Goal: Task Accomplishment & Management: Manage account settings

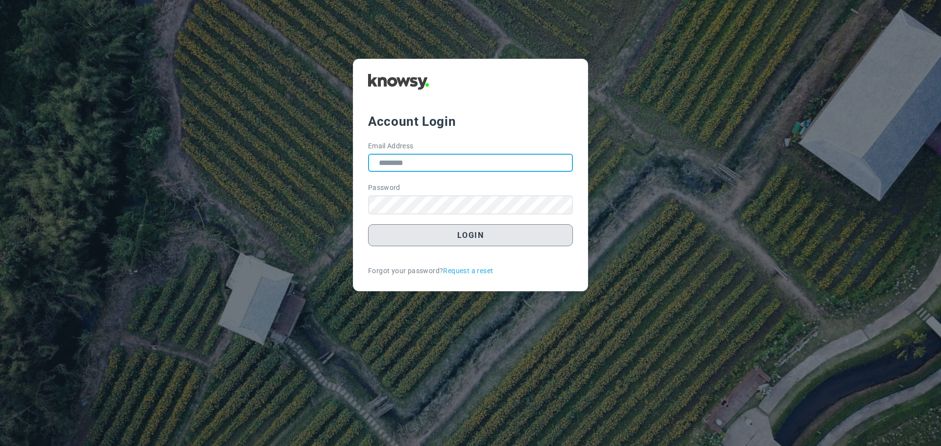
type input "**********"
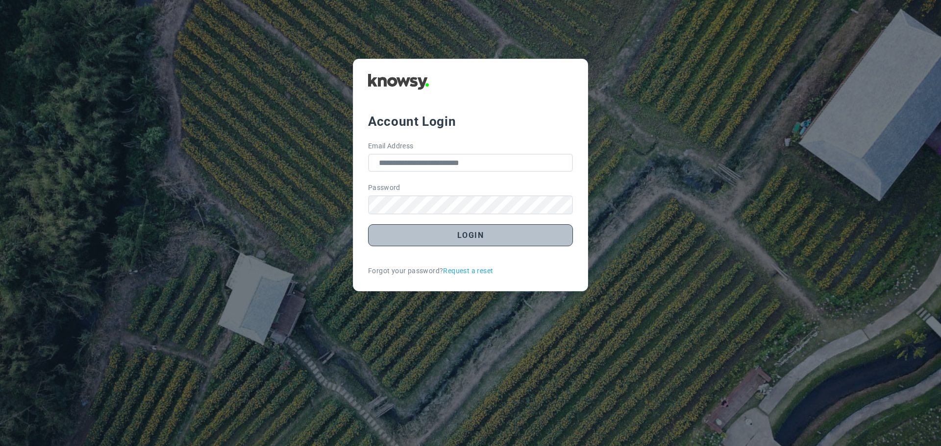
click at [467, 237] on button "Login" at bounding box center [470, 235] width 205 height 22
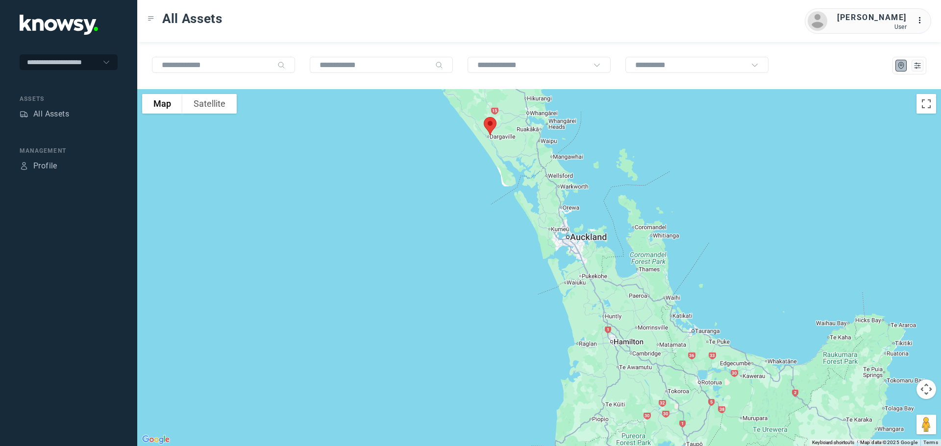
drag, startPoint x: 550, startPoint y: 171, endPoint x: 563, endPoint y: 297, distance: 126.1
click at [563, 297] on div at bounding box center [539, 267] width 804 height 357
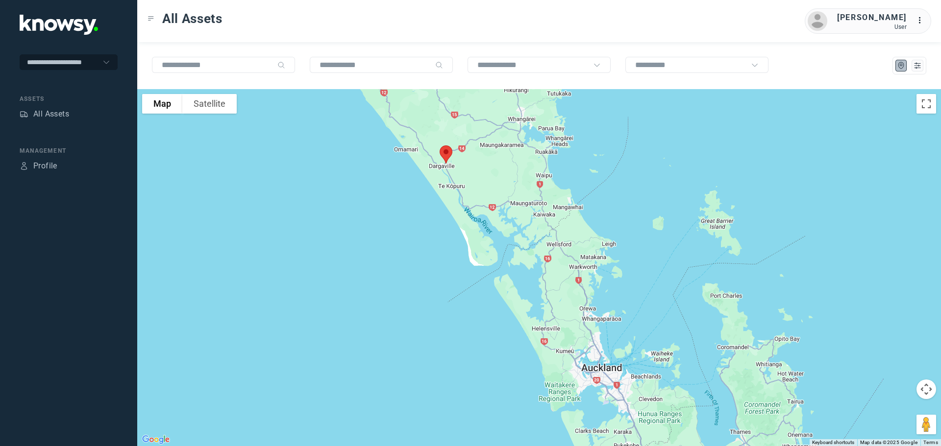
drag, startPoint x: 499, startPoint y: 197, endPoint x: 510, endPoint y: 228, distance: 32.4
click at [510, 227] on div at bounding box center [539, 267] width 804 height 357
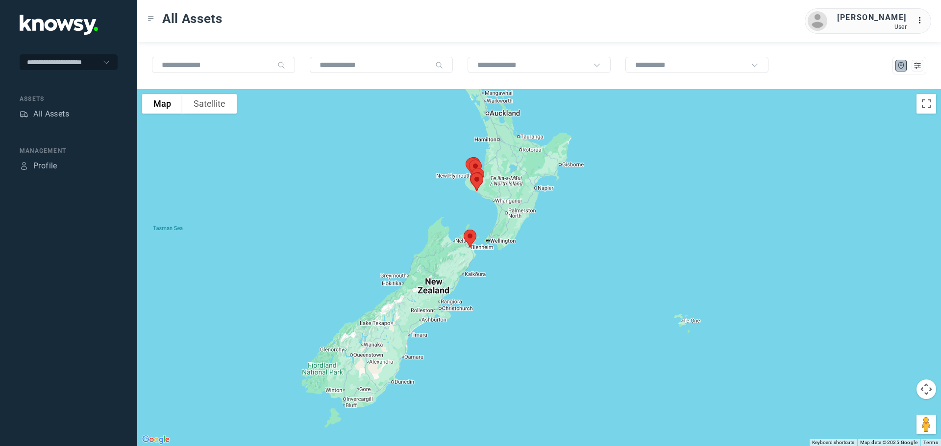
drag, startPoint x: 552, startPoint y: 343, endPoint x: 520, endPoint y: 187, distance: 159.0
click at [520, 187] on div at bounding box center [539, 267] width 804 height 357
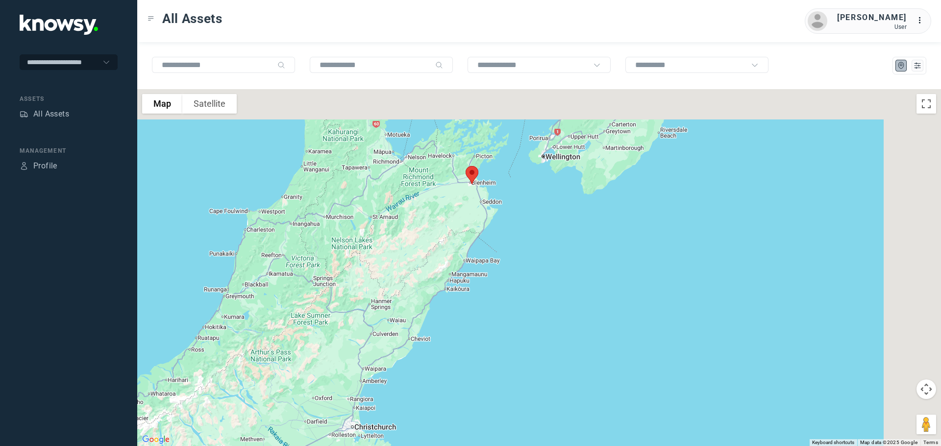
drag, startPoint x: 589, startPoint y: 147, endPoint x: 479, endPoint y: 264, distance: 160.8
click at [479, 264] on div at bounding box center [539, 267] width 804 height 357
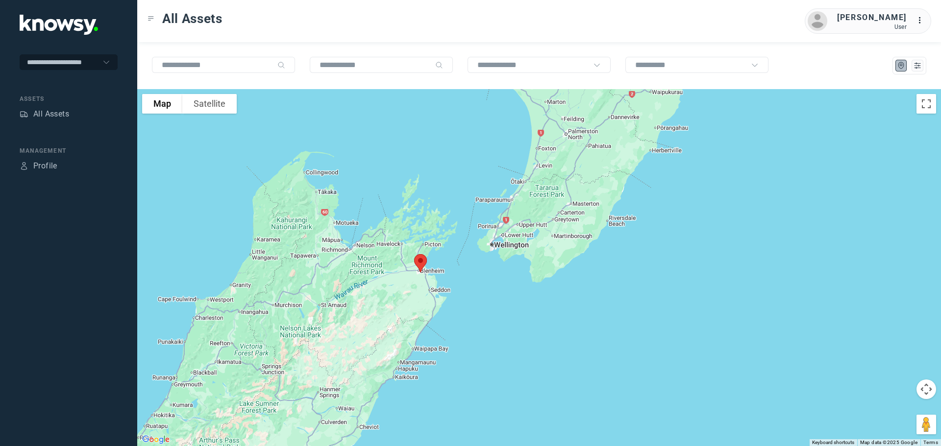
drag, startPoint x: 445, startPoint y: 249, endPoint x: 443, endPoint y: 282, distance: 32.9
click at [444, 282] on div at bounding box center [539, 267] width 804 height 357
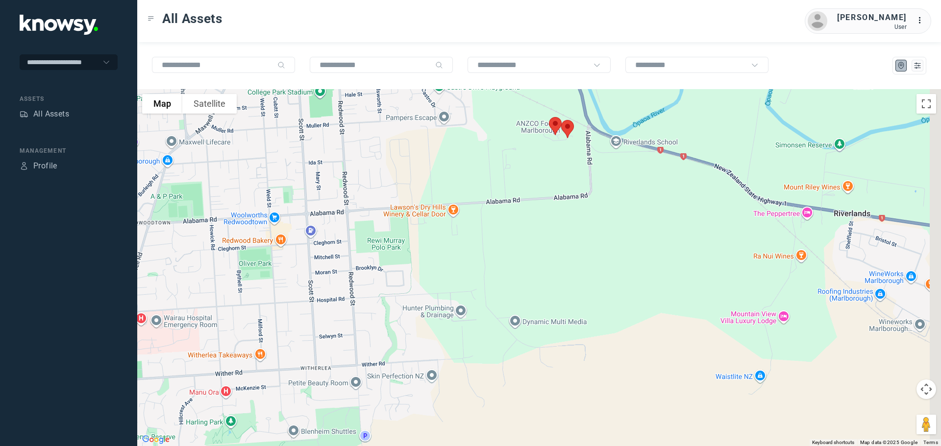
drag, startPoint x: 580, startPoint y: 164, endPoint x: 472, endPoint y: 222, distance: 122.5
click at [473, 222] on div at bounding box center [539, 267] width 804 height 357
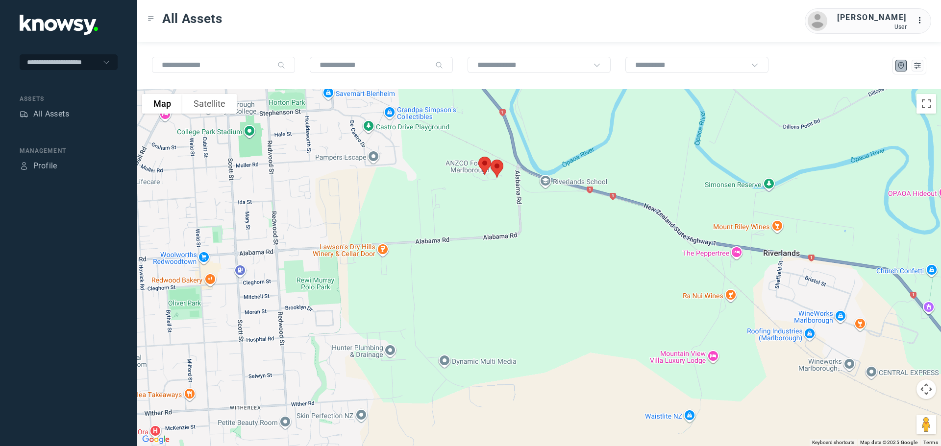
drag, startPoint x: 540, startPoint y: 176, endPoint x: 494, endPoint y: 202, distance: 53.5
click at [494, 202] on div at bounding box center [539, 267] width 804 height 357
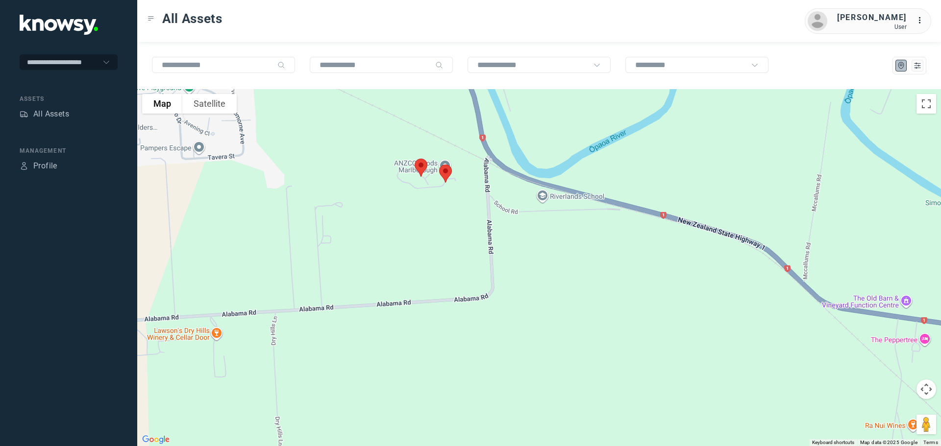
click at [447, 171] on img at bounding box center [445, 174] width 21 height 26
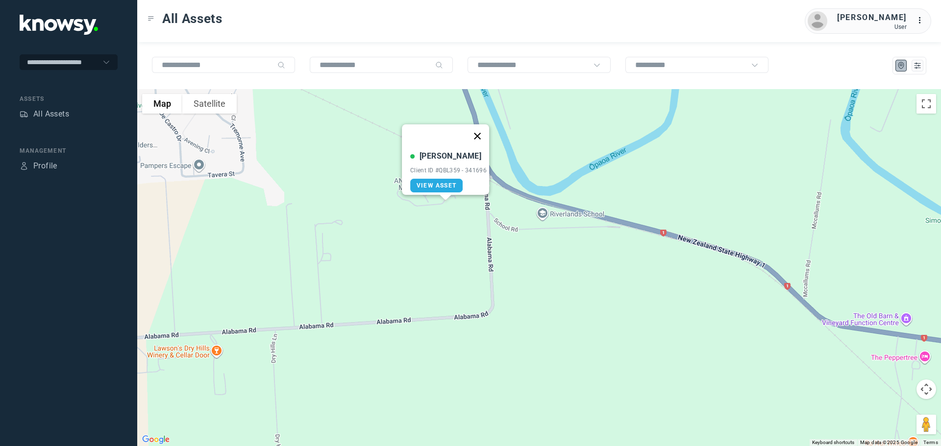
click at [485, 130] on button "Close" at bounding box center [477, 136] width 24 height 24
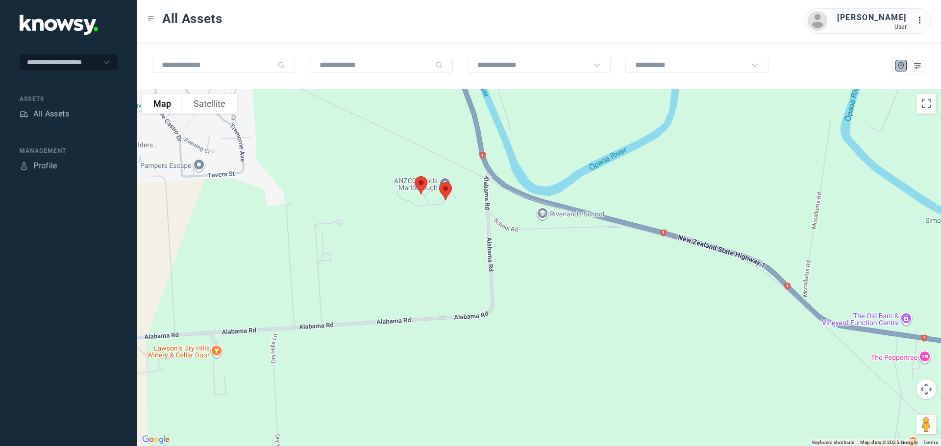
click at [420, 180] on img at bounding box center [421, 185] width 21 height 26
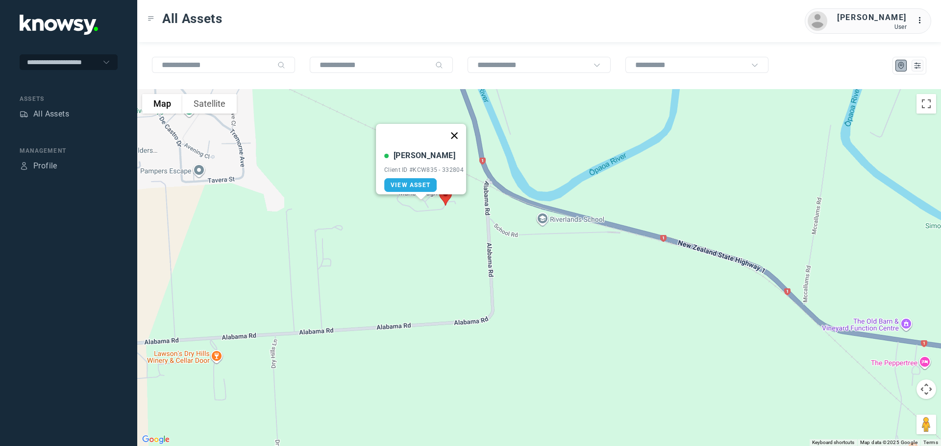
click at [458, 129] on button "Close" at bounding box center [454, 136] width 24 height 24
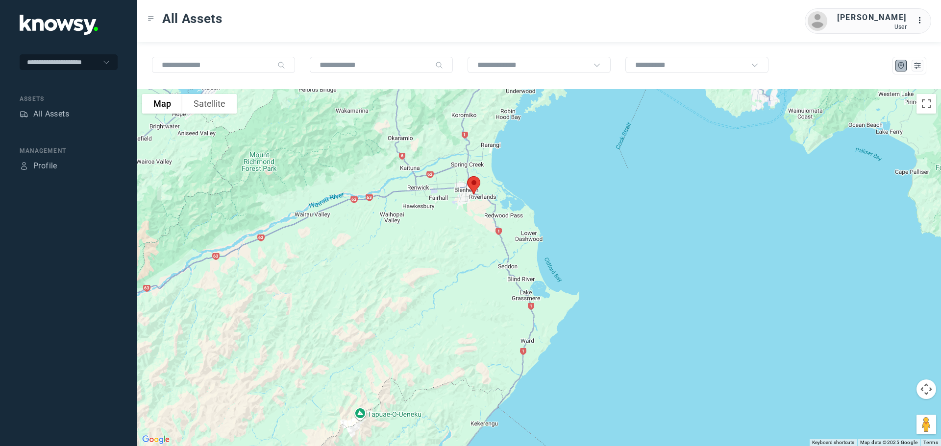
drag, startPoint x: 453, startPoint y: 154, endPoint x: 408, endPoint y: 281, distance: 134.0
click at [408, 281] on div "To navigate, press the arrow keys." at bounding box center [539, 267] width 804 height 357
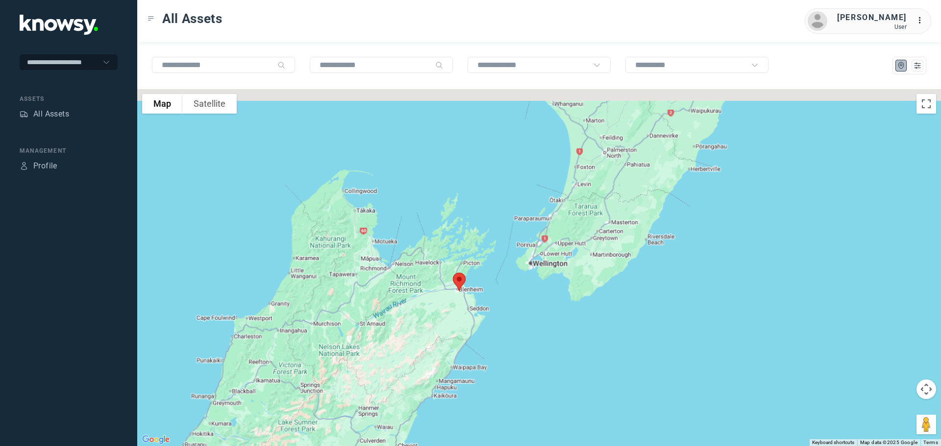
drag, startPoint x: 484, startPoint y: 230, endPoint x: 481, endPoint y: 282, distance: 52.5
click at [481, 282] on div at bounding box center [539, 267] width 804 height 357
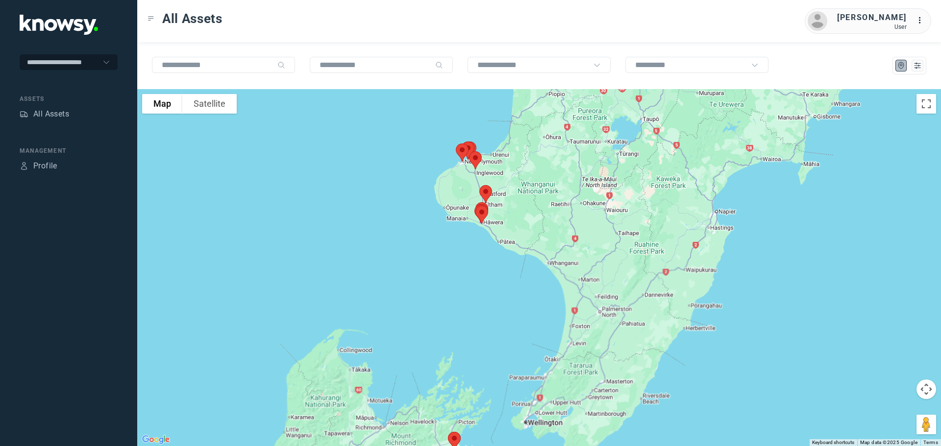
drag, startPoint x: 488, startPoint y: 287, endPoint x: 486, endPoint y: 313, distance: 25.6
click at [487, 313] on div at bounding box center [539, 267] width 804 height 357
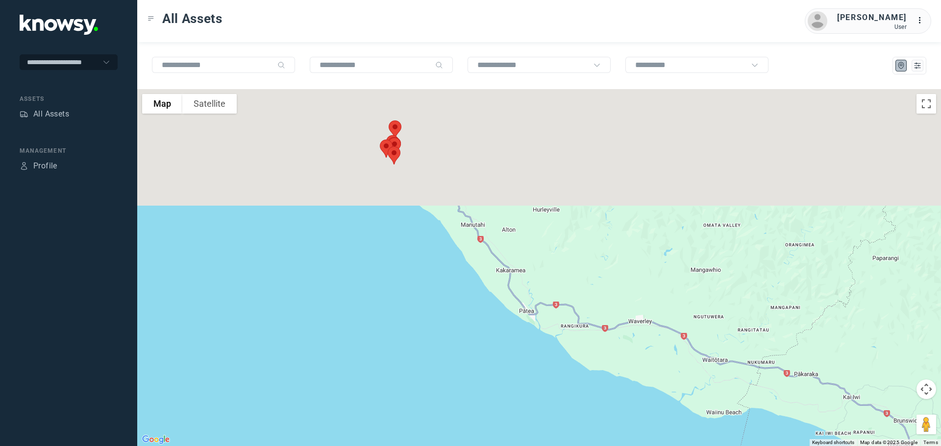
drag, startPoint x: 406, startPoint y: 161, endPoint x: 478, endPoint y: 382, distance: 232.1
click at [478, 382] on div at bounding box center [539, 267] width 804 height 357
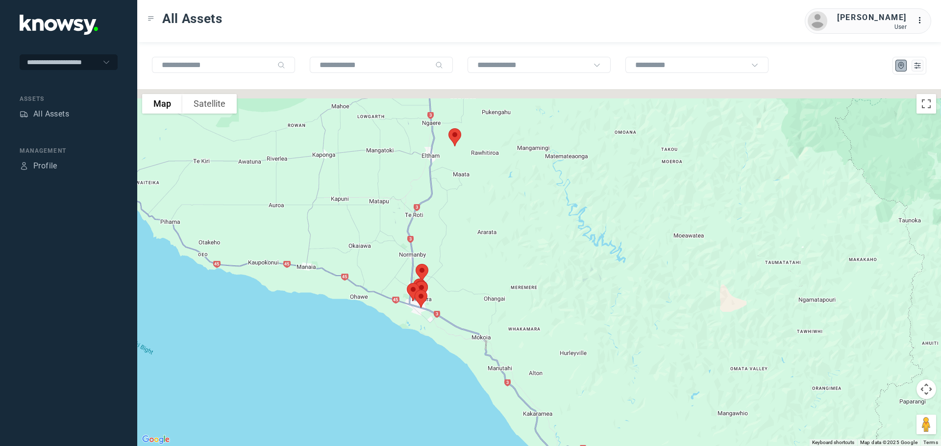
drag, startPoint x: 480, startPoint y: 294, endPoint x: 492, endPoint y: 384, distance: 90.5
click at [492, 384] on div at bounding box center [539, 267] width 804 height 357
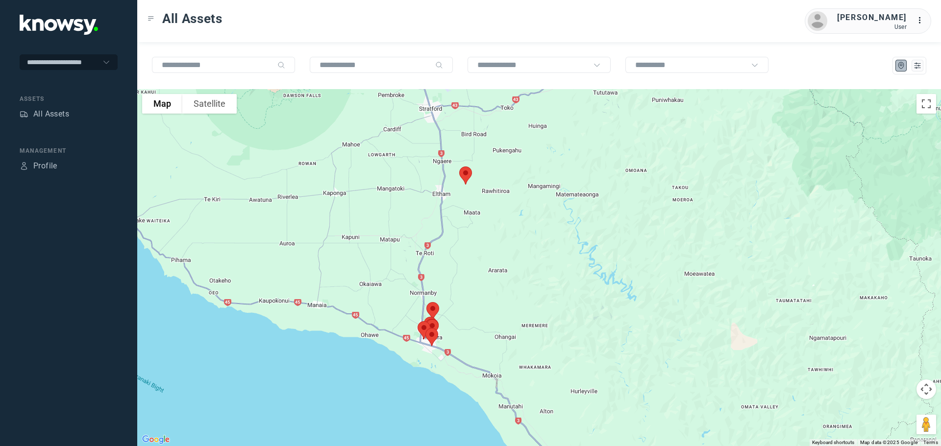
click at [497, 315] on div at bounding box center [539, 267] width 804 height 357
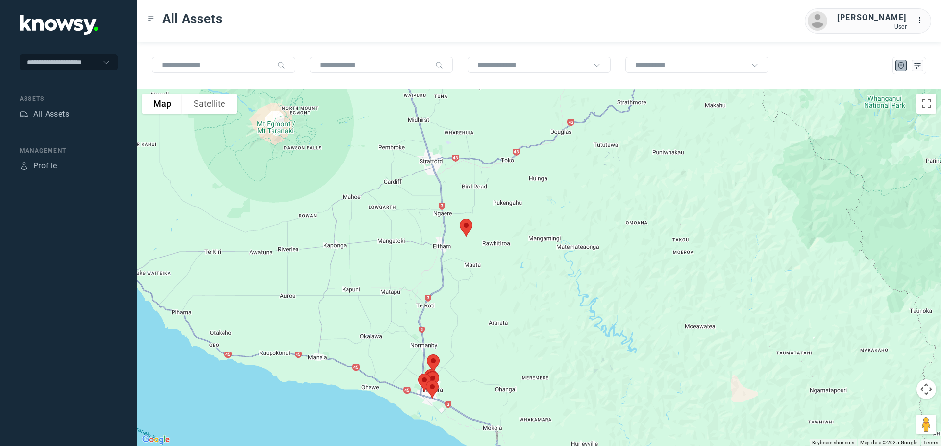
click at [467, 228] on img at bounding box center [466, 228] width 21 height 26
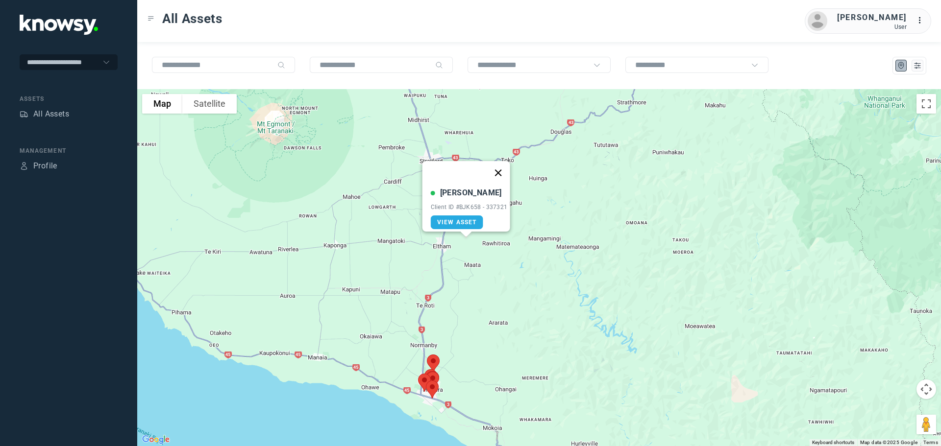
click at [497, 168] on button "Close" at bounding box center [498, 173] width 24 height 24
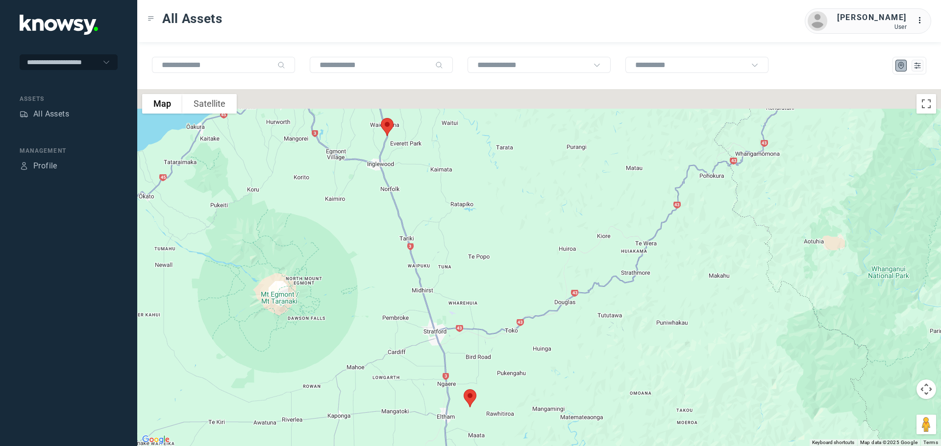
drag, startPoint x: 420, startPoint y: 148, endPoint x: 425, endPoint y: 319, distance: 171.0
click at [425, 319] on div at bounding box center [539, 267] width 804 height 357
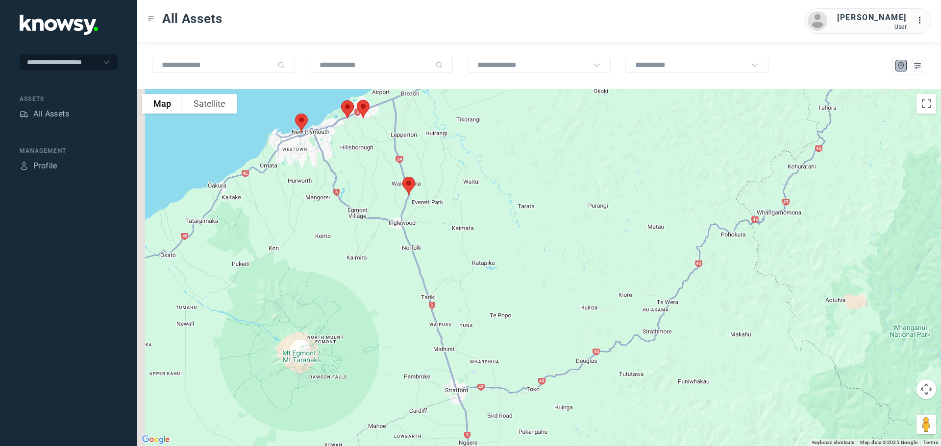
drag, startPoint x: 459, startPoint y: 284, endPoint x: 476, endPoint y: 305, distance: 26.5
click at [476, 306] on div at bounding box center [539, 267] width 804 height 357
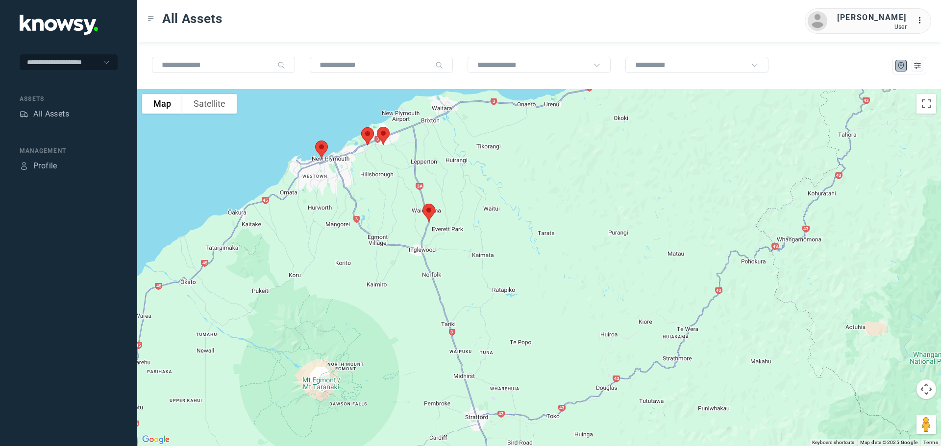
click at [431, 210] on img at bounding box center [428, 213] width 21 height 26
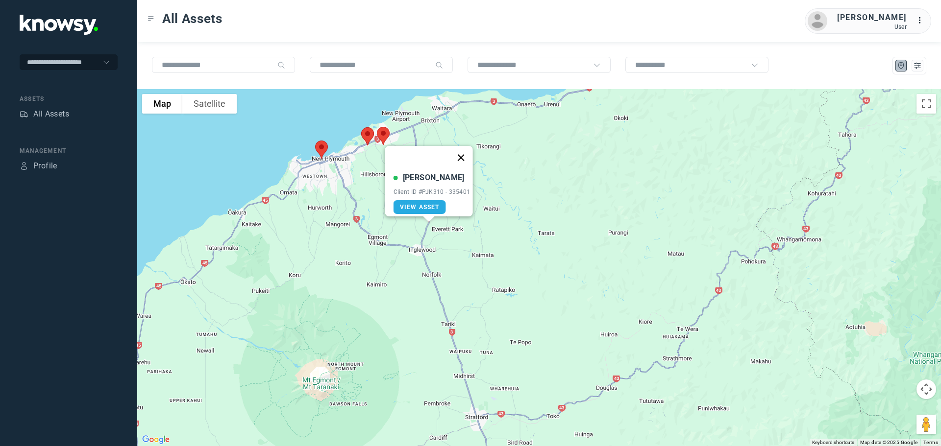
click at [466, 148] on button "Close" at bounding box center [461, 158] width 24 height 24
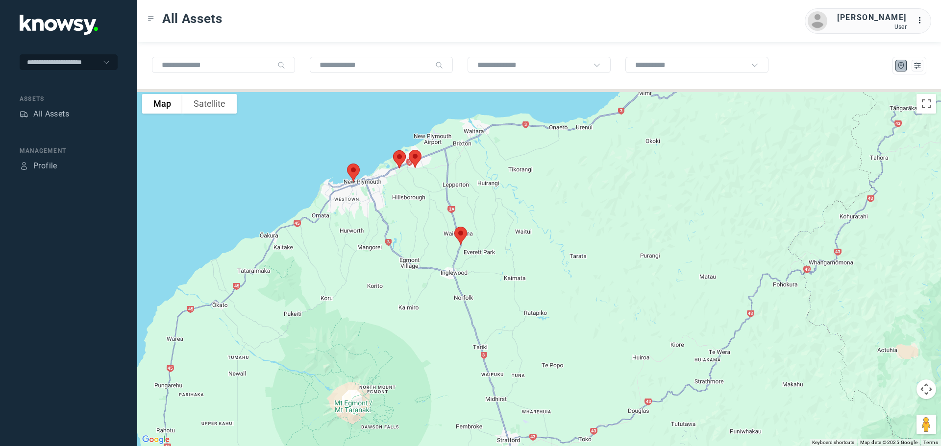
drag, startPoint x: 391, startPoint y: 173, endPoint x: 436, endPoint y: 212, distance: 59.0
click at [436, 212] on div at bounding box center [539, 267] width 804 height 357
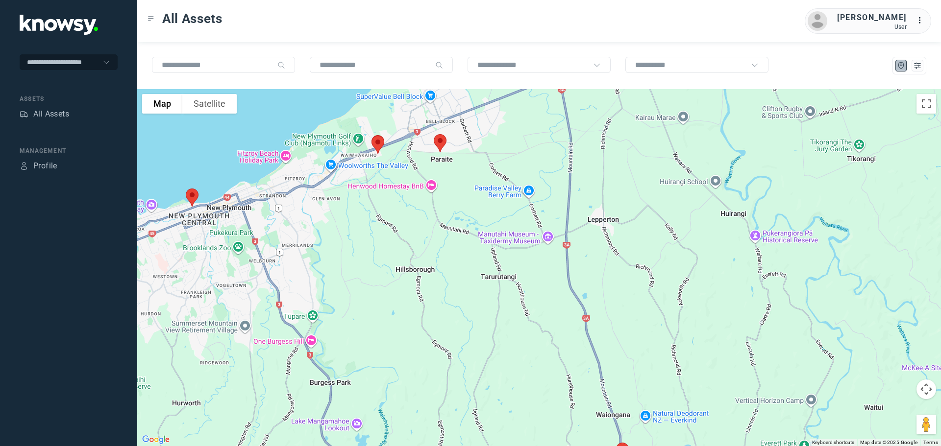
click at [440, 146] on img at bounding box center [440, 143] width 21 height 26
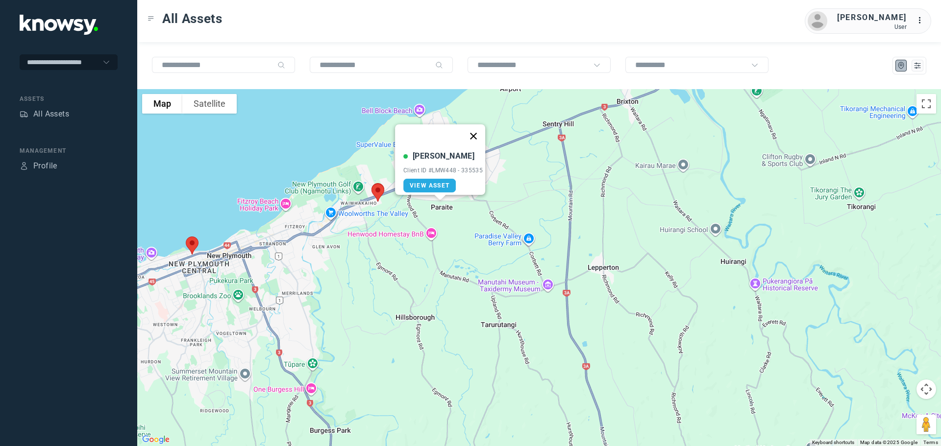
click at [475, 131] on button "Close" at bounding box center [474, 136] width 24 height 24
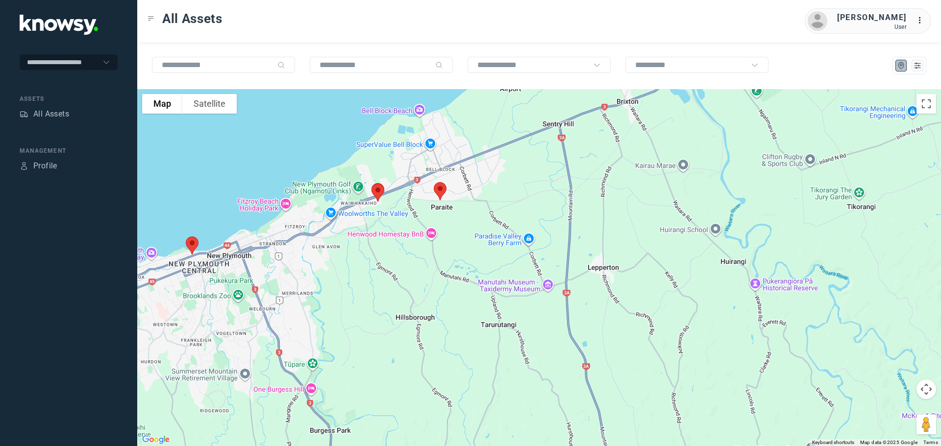
click at [194, 245] on img at bounding box center [192, 246] width 21 height 26
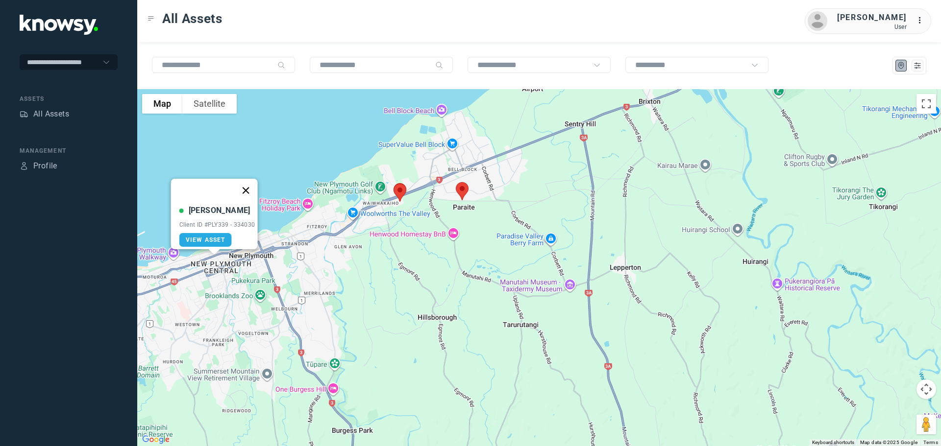
click at [250, 183] on button "Close" at bounding box center [246, 191] width 24 height 24
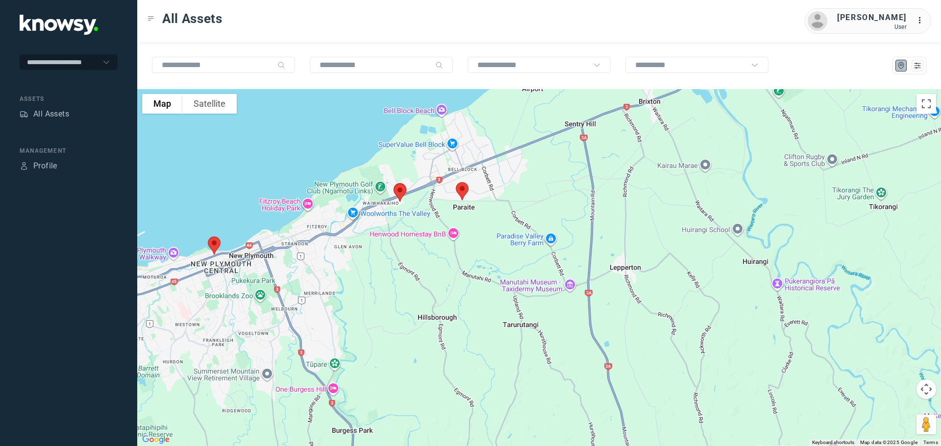
click at [400, 190] on img at bounding box center [400, 193] width 21 height 26
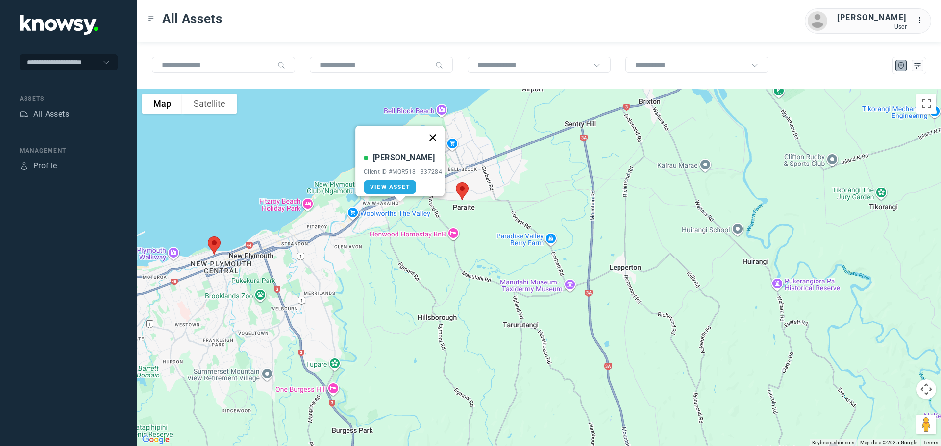
click at [432, 131] on button "Close" at bounding box center [433, 138] width 24 height 24
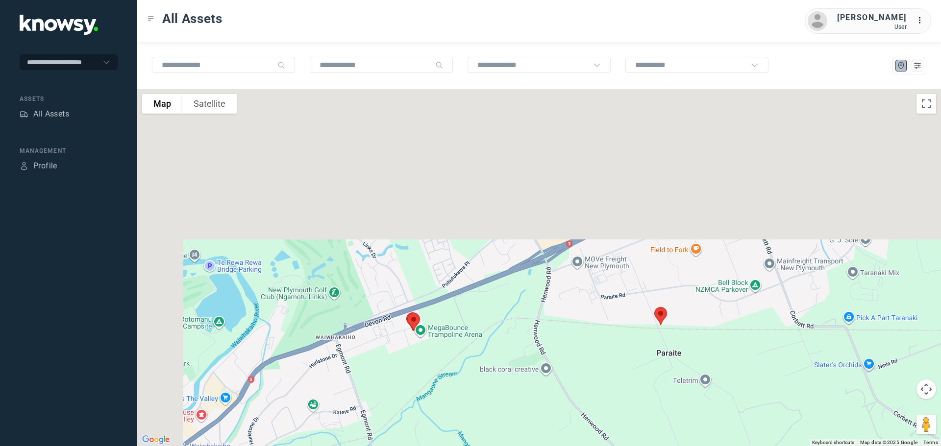
drag, startPoint x: 391, startPoint y: 207, endPoint x: 477, endPoint y: 392, distance: 204.3
click at [477, 392] on div at bounding box center [539, 267] width 804 height 357
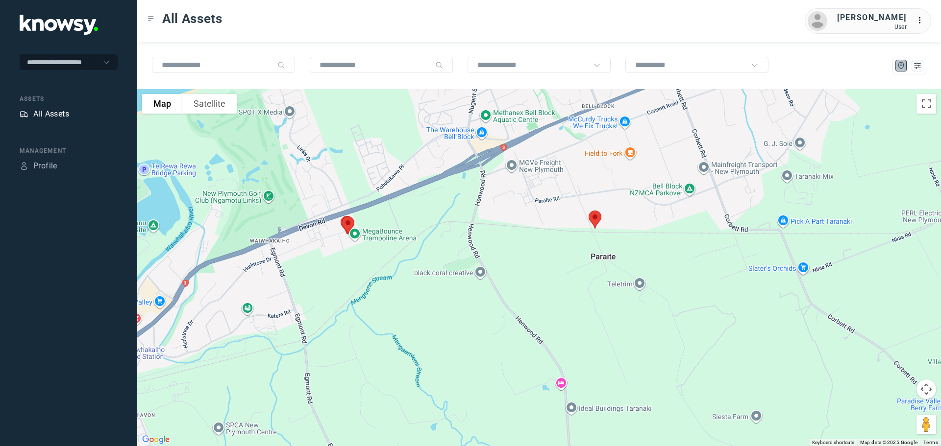
click at [56, 116] on div "All Assets" at bounding box center [51, 114] width 36 height 12
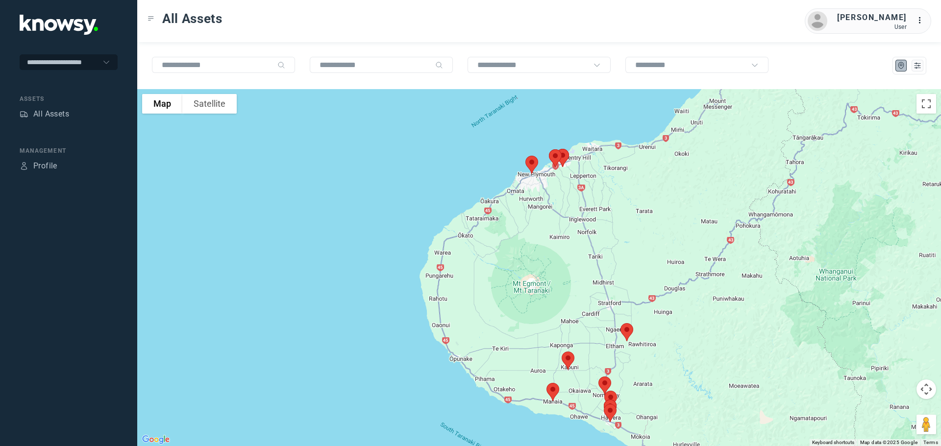
drag, startPoint x: 416, startPoint y: 213, endPoint x: 659, endPoint y: 187, distance: 244.3
click at [659, 187] on div at bounding box center [539, 267] width 804 height 357
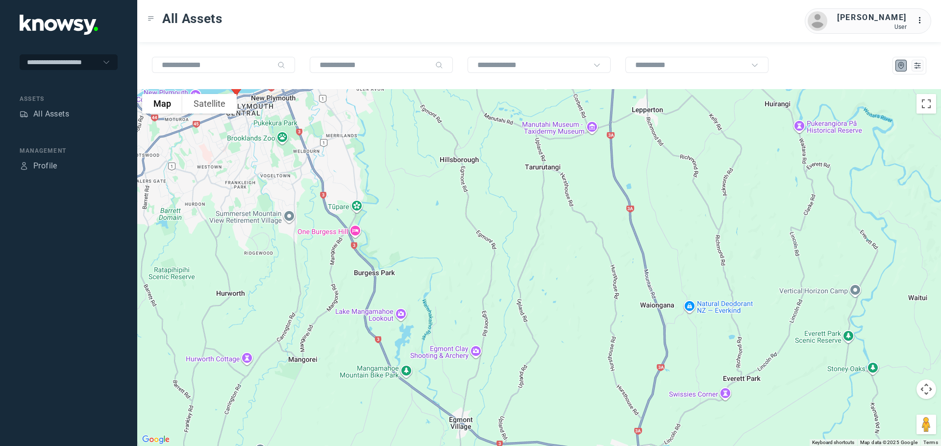
drag, startPoint x: 483, startPoint y: 152, endPoint x: 590, endPoint y: 298, distance: 180.5
click at [590, 297] on div at bounding box center [539, 267] width 804 height 357
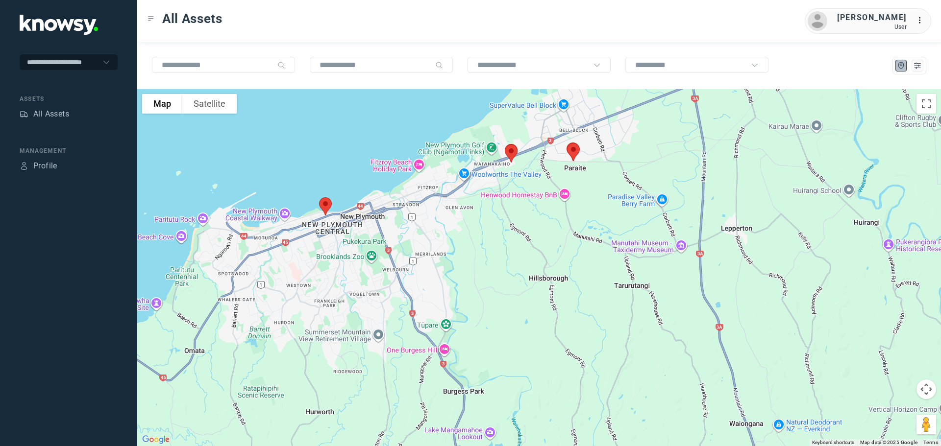
drag, startPoint x: 488, startPoint y: 186, endPoint x: 507, endPoint y: 223, distance: 41.4
click at [507, 223] on div at bounding box center [539, 267] width 804 height 357
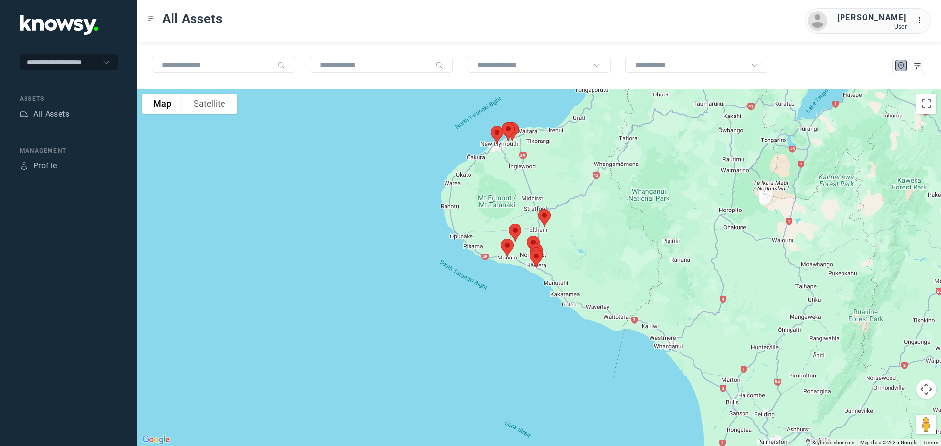
drag, startPoint x: 565, startPoint y: 223, endPoint x: 564, endPoint y: 189, distance: 34.3
click at [564, 189] on div at bounding box center [539, 267] width 804 height 357
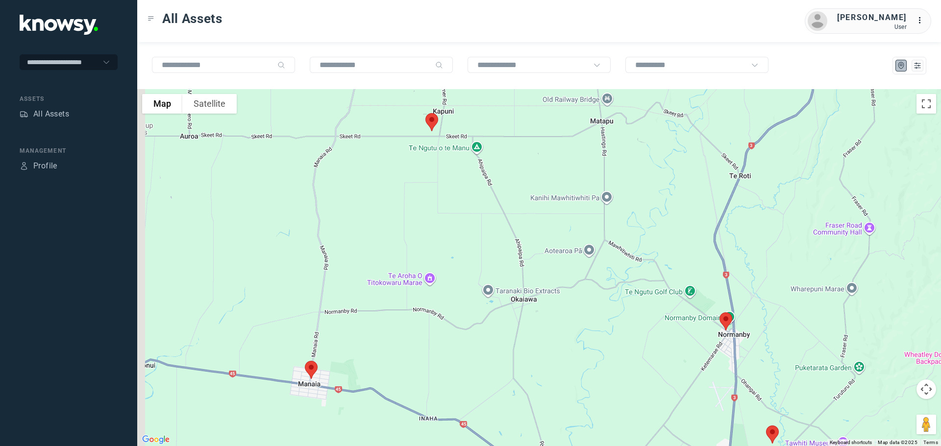
drag, startPoint x: 414, startPoint y: 189, endPoint x: 474, endPoint y: 185, distance: 60.4
click at [474, 185] on div at bounding box center [539, 267] width 804 height 357
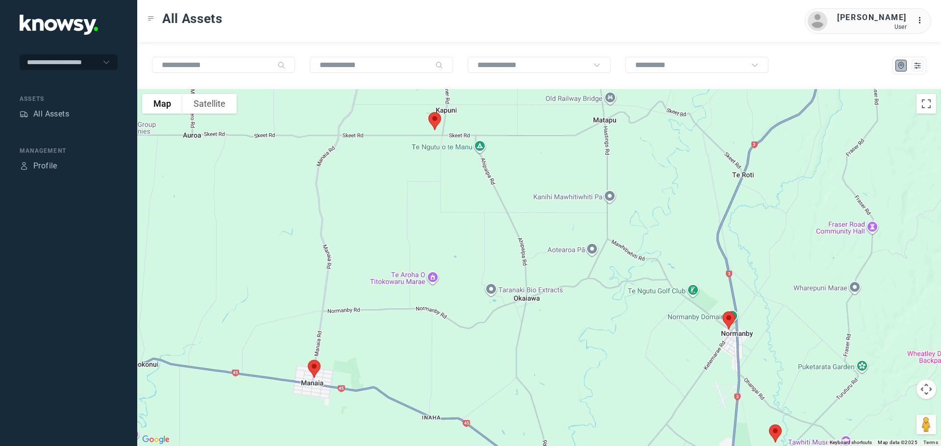
click at [434, 118] on img at bounding box center [434, 121] width 21 height 26
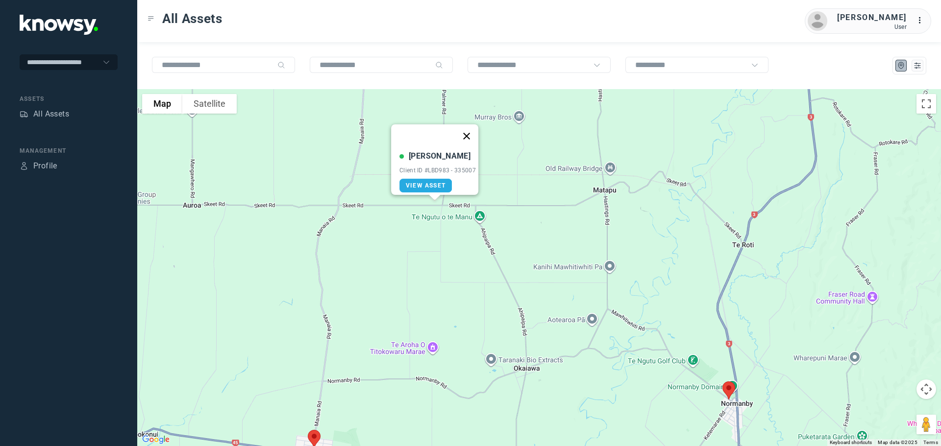
click at [474, 126] on button "Close" at bounding box center [467, 136] width 24 height 24
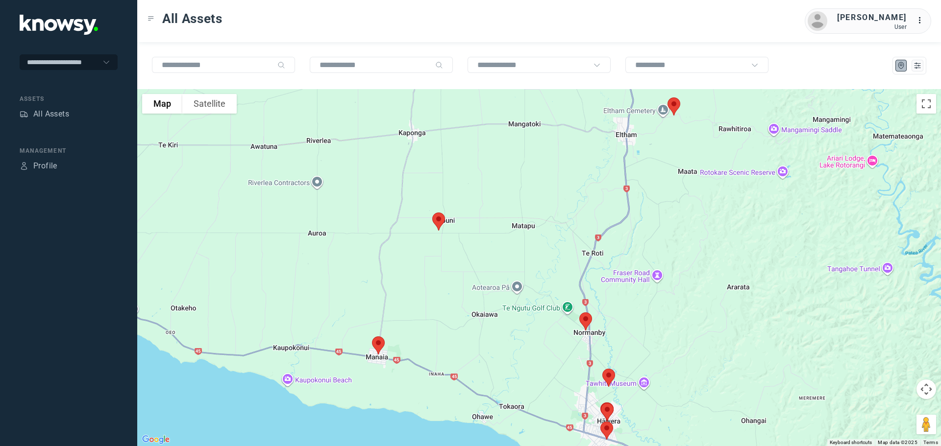
click at [378, 346] on img at bounding box center [378, 346] width 21 height 26
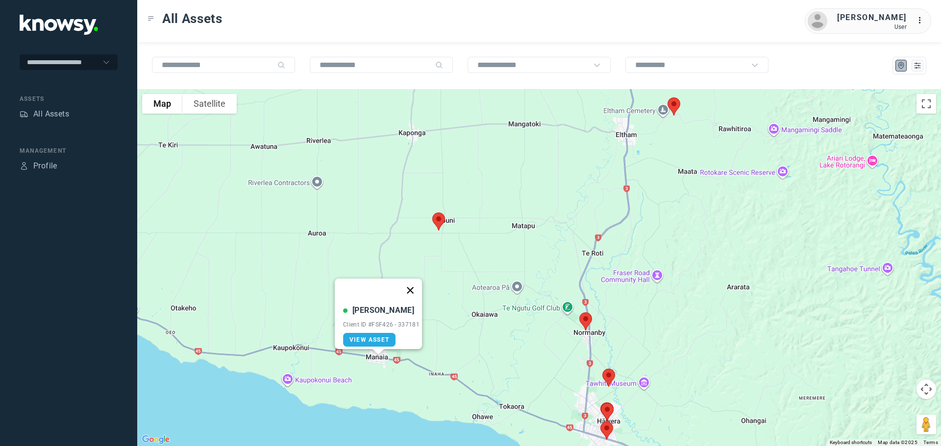
click at [412, 287] on button "Close" at bounding box center [410, 291] width 24 height 24
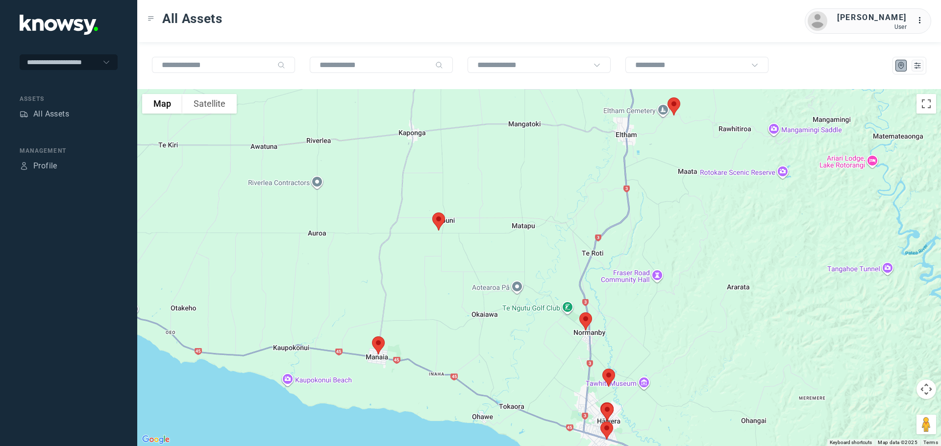
click at [585, 322] on img at bounding box center [585, 322] width 21 height 26
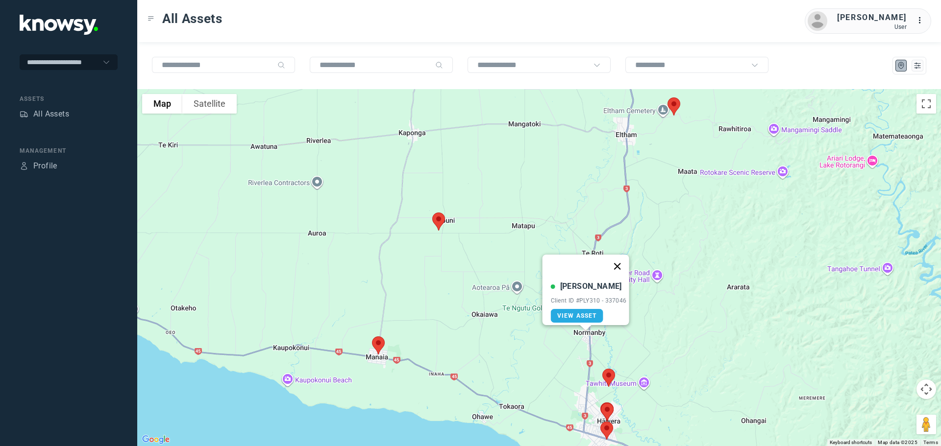
click at [621, 258] on button "Close" at bounding box center [617, 267] width 24 height 24
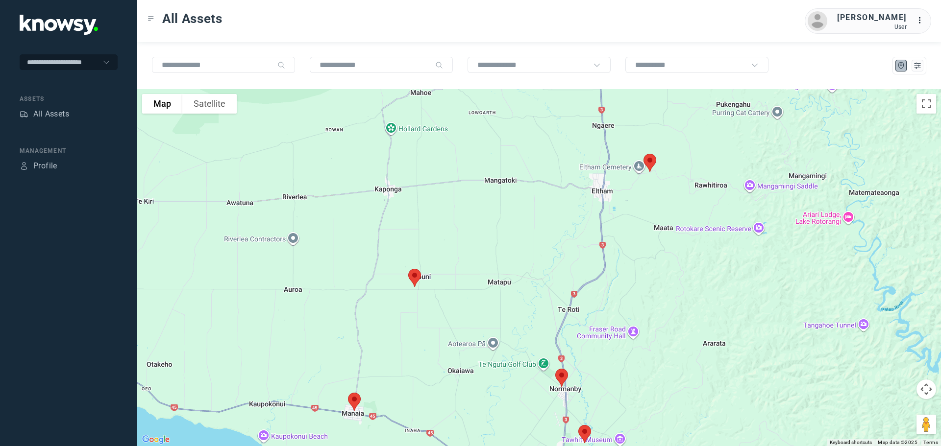
drag, startPoint x: 652, startPoint y: 263, endPoint x: 634, endPoint y: 305, distance: 45.7
click at [634, 305] on div at bounding box center [539, 267] width 804 height 357
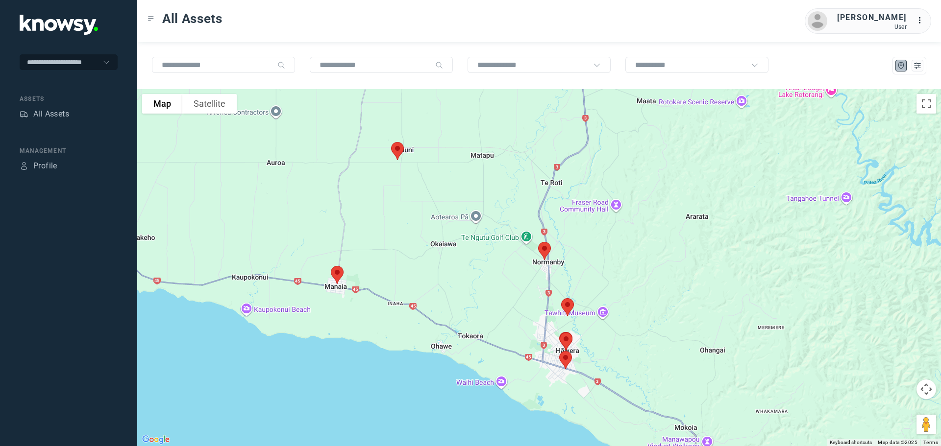
drag, startPoint x: 595, startPoint y: 383, endPoint x: 581, endPoint y: 245, distance: 137.9
click at [581, 245] on div at bounding box center [539, 267] width 804 height 357
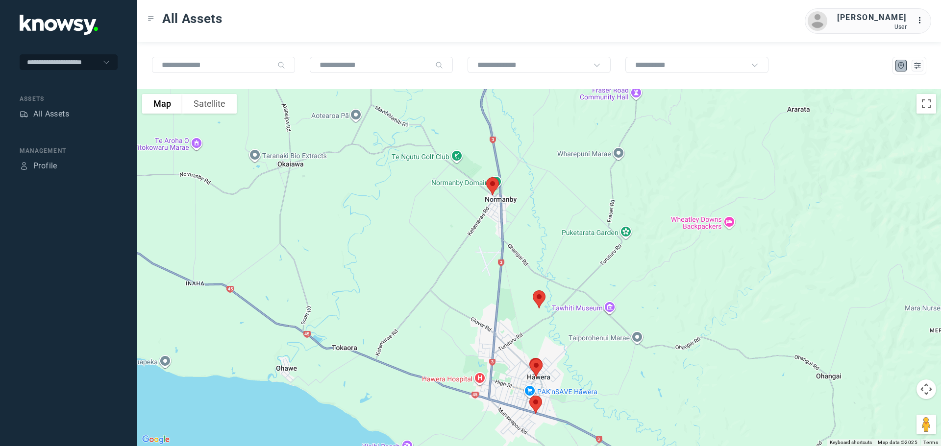
click at [538, 294] on img at bounding box center [539, 300] width 21 height 26
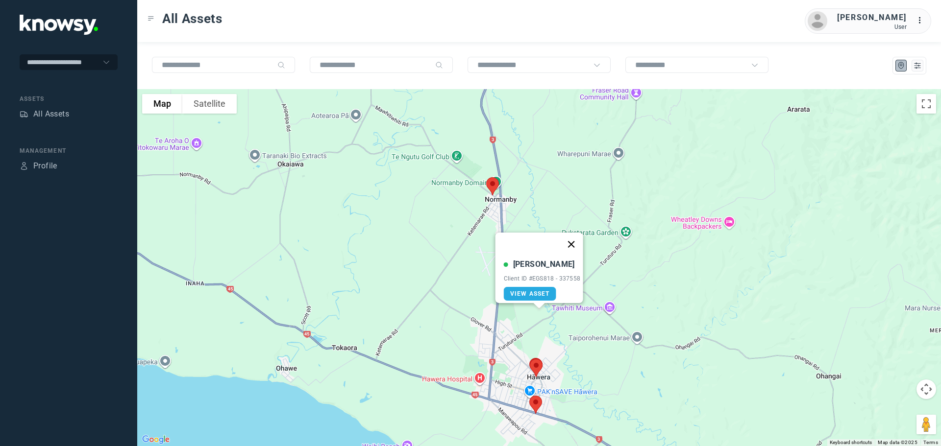
click at [575, 238] on button "Close" at bounding box center [571, 245] width 24 height 24
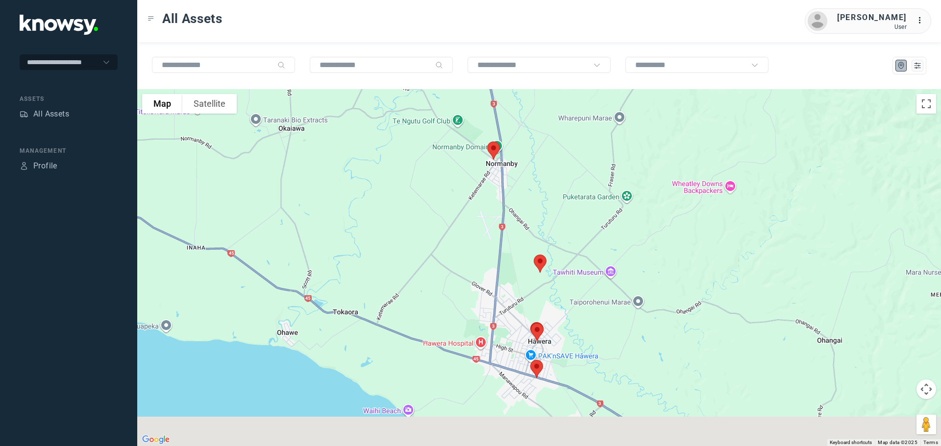
drag, startPoint x: 584, startPoint y: 351, endPoint x: 593, endPoint y: 273, distance: 78.5
click at [593, 273] on div "To navigate, press the arrow keys." at bounding box center [539, 267] width 804 height 357
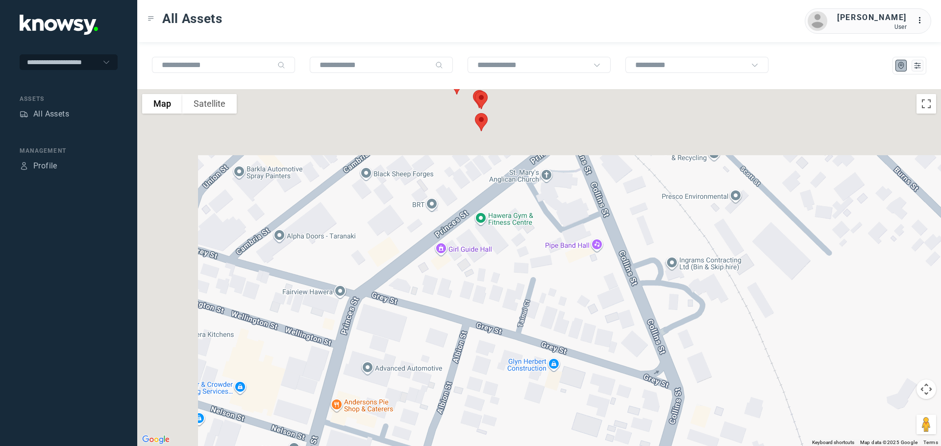
drag, startPoint x: 440, startPoint y: 139, endPoint x: 531, endPoint y: 272, distance: 161.2
click at [531, 272] on div at bounding box center [539, 267] width 804 height 357
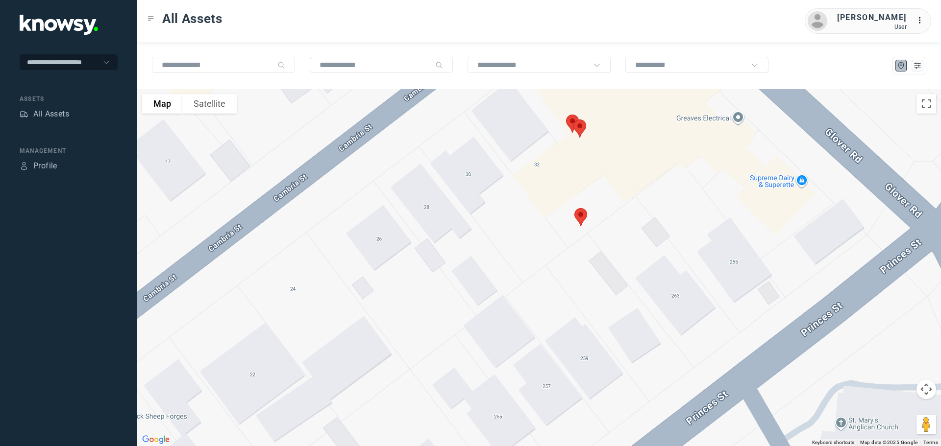
drag, startPoint x: 552, startPoint y: 156, endPoint x: 488, endPoint y: 223, distance: 92.6
click at [488, 223] on div at bounding box center [539, 267] width 804 height 357
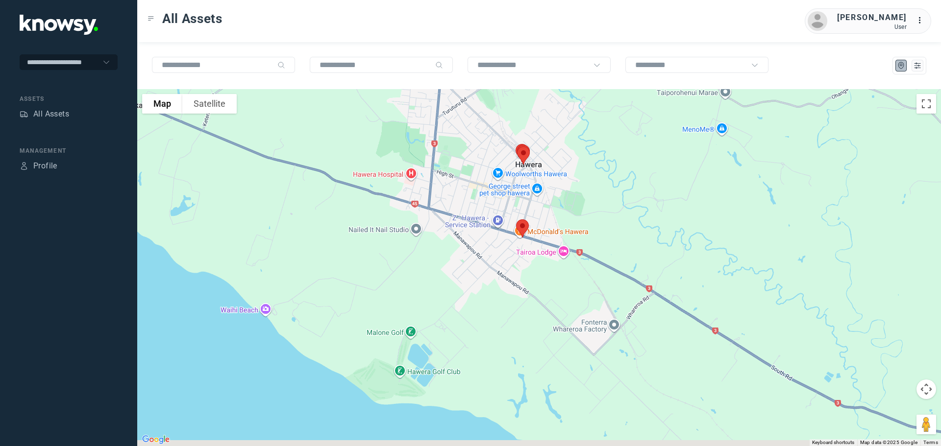
drag, startPoint x: 552, startPoint y: 330, endPoint x: 571, endPoint y: 215, distance: 116.8
click at [571, 215] on div at bounding box center [539, 267] width 804 height 357
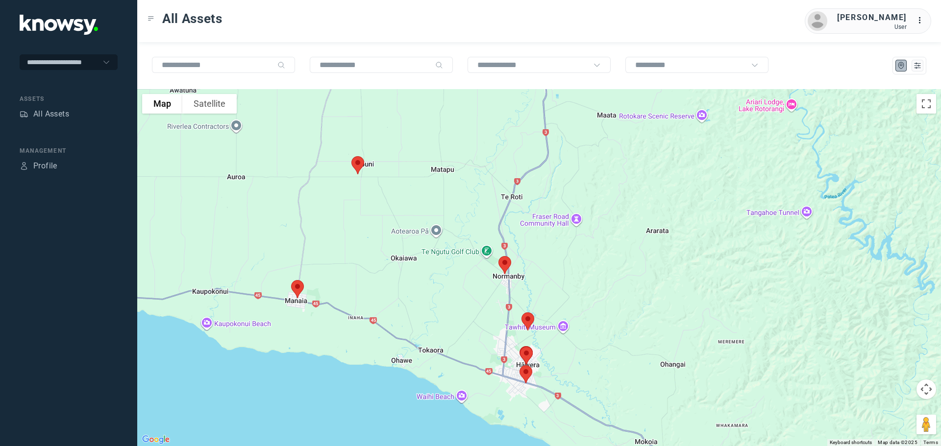
drag, startPoint x: 607, startPoint y: 183, endPoint x: 602, endPoint y: 363, distance: 179.9
click at [601, 382] on div at bounding box center [539, 267] width 804 height 357
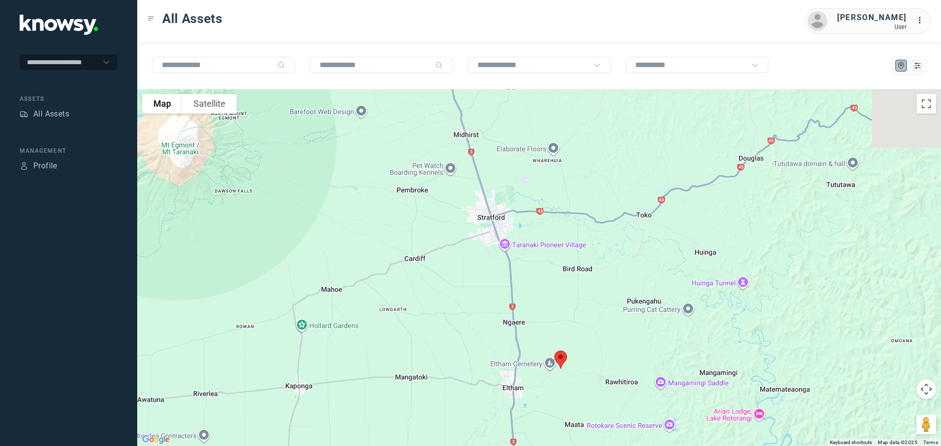
drag, startPoint x: 585, startPoint y: 256, endPoint x: 547, endPoint y: 384, distance: 133.6
click at [547, 384] on div at bounding box center [539, 267] width 804 height 357
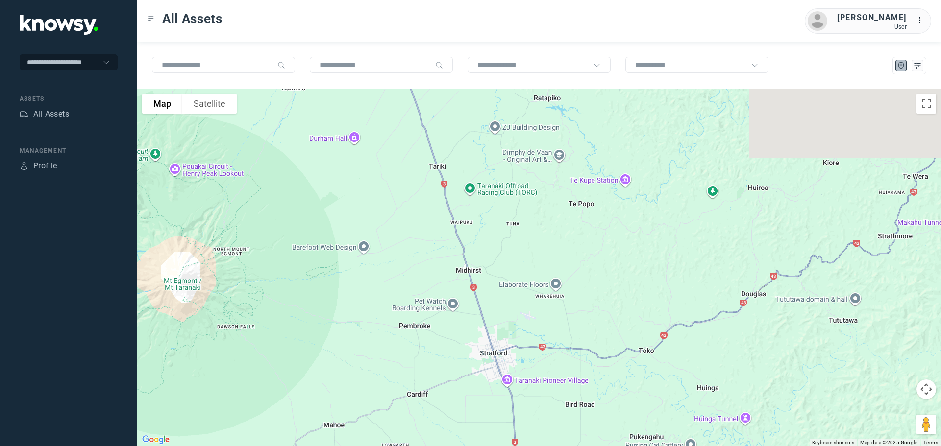
drag, startPoint x: 563, startPoint y: 360, endPoint x: 568, endPoint y: 355, distance: 7.3
click at [563, 366] on div at bounding box center [539, 267] width 804 height 357
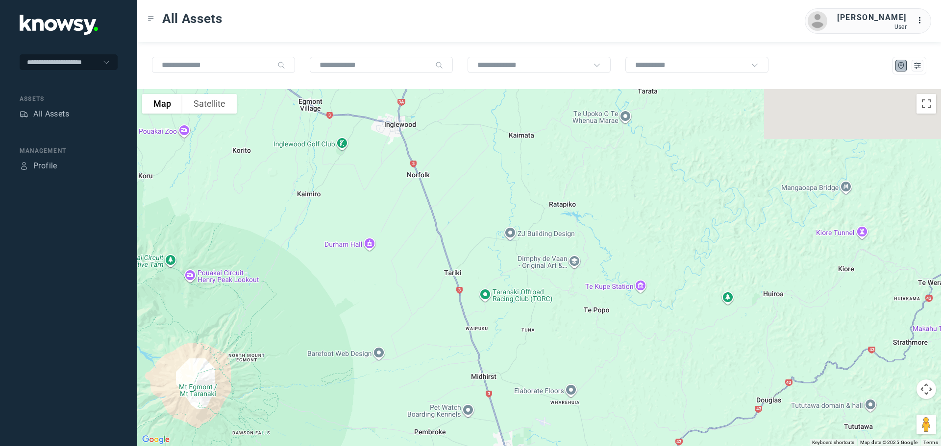
drag, startPoint x: 575, startPoint y: 314, endPoint x: 586, endPoint y: 396, distance: 83.6
click at [586, 396] on div at bounding box center [539, 267] width 804 height 357
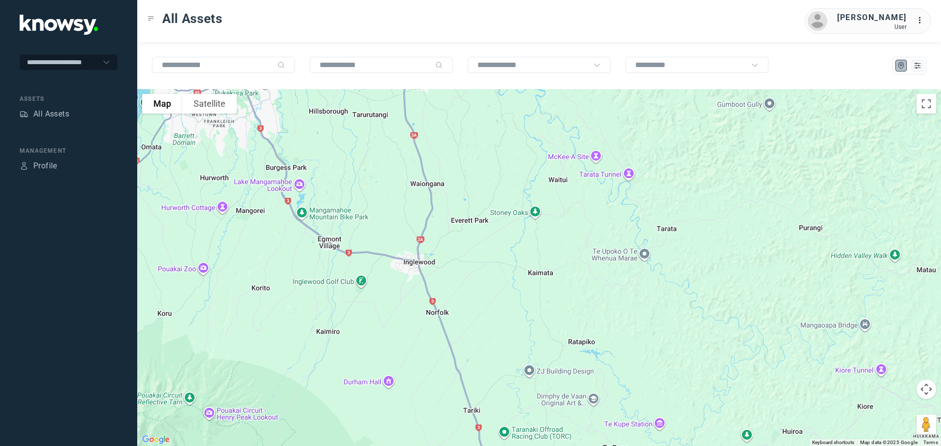
drag, startPoint x: 590, startPoint y: 301, endPoint x: 593, endPoint y: 382, distance: 81.4
click at [593, 382] on div at bounding box center [539, 267] width 804 height 357
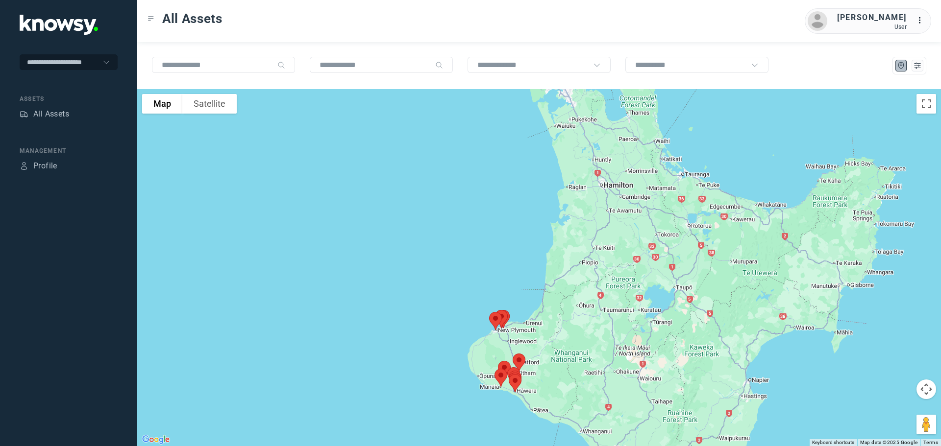
drag, startPoint x: 616, startPoint y: 277, endPoint x: 567, endPoint y: 357, distance: 93.4
click at [567, 357] on div at bounding box center [539, 267] width 804 height 357
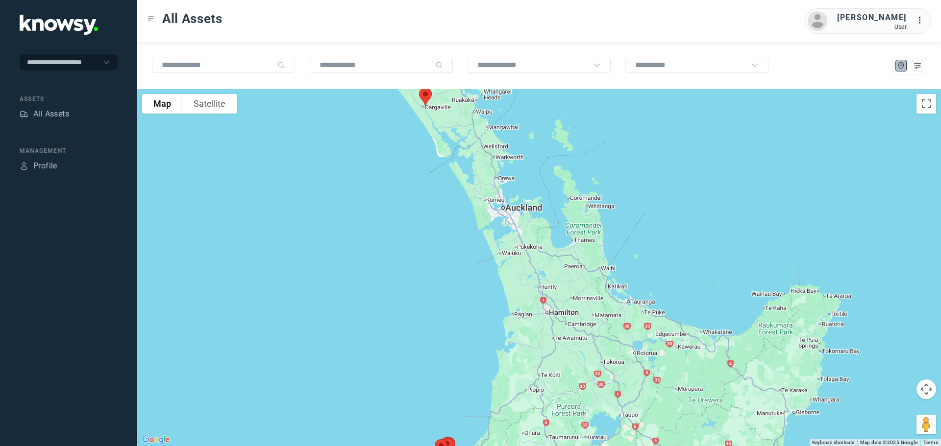
drag, startPoint x: 522, startPoint y: 233, endPoint x: 570, endPoint y: 361, distance: 136.8
click at [570, 361] on div at bounding box center [539, 267] width 804 height 357
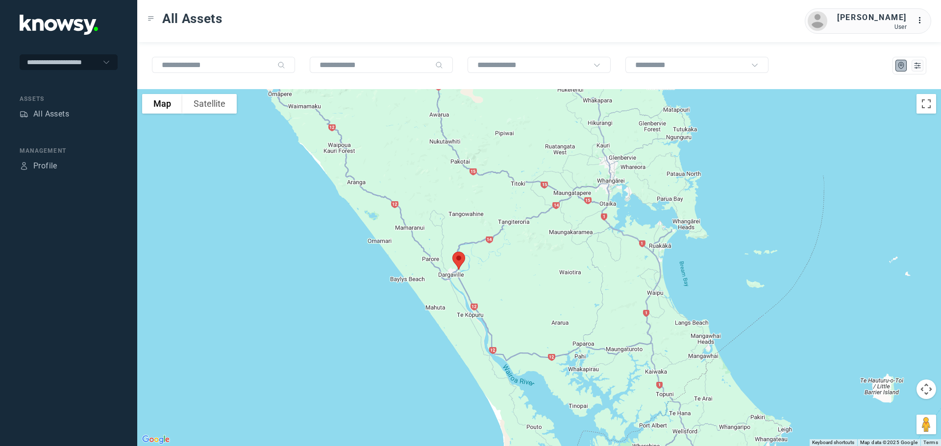
click at [462, 257] on img at bounding box center [458, 261] width 21 height 26
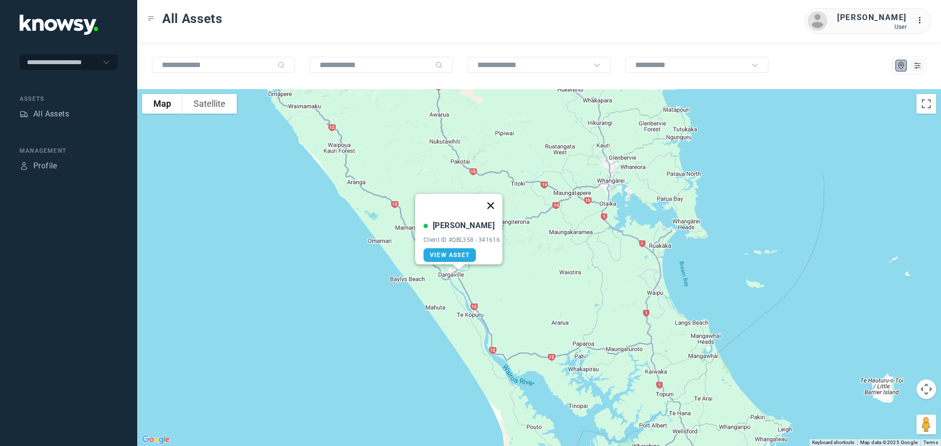
click at [498, 202] on button "Close" at bounding box center [491, 206] width 24 height 24
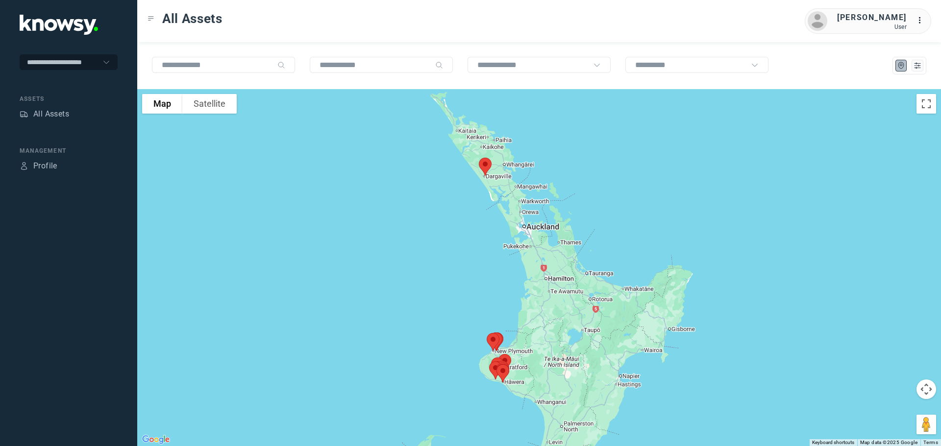
drag, startPoint x: 534, startPoint y: 410, endPoint x: 520, endPoint y: 209, distance: 201.8
click at [521, 210] on div at bounding box center [539, 267] width 804 height 357
